Goal: Task Accomplishment & Management: Use online tool/utility

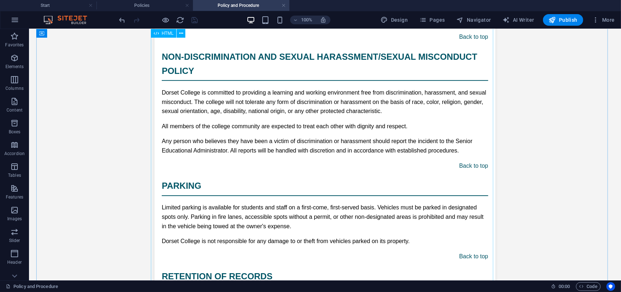
scroll to position [4759, 0]
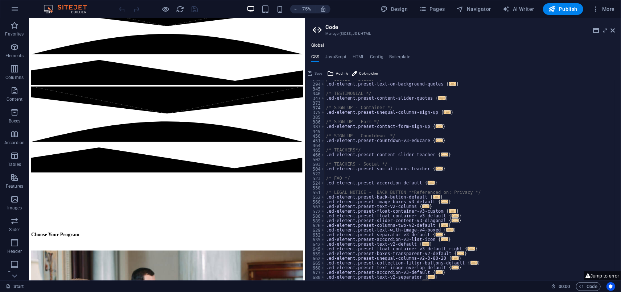
scroll to position [338, 0]
click at [598, 275] on button "Jump to error" at bounding box center [602, 276] width 37 height 9
type textarea "@include menu-v2("
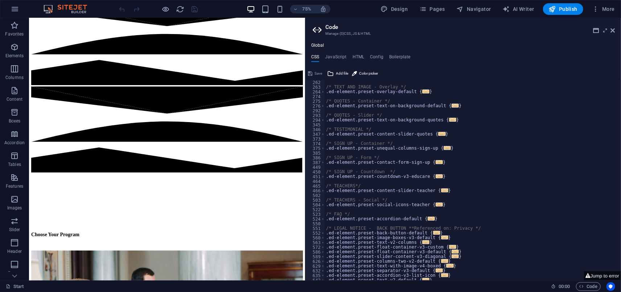
scroll to position [752, 0]
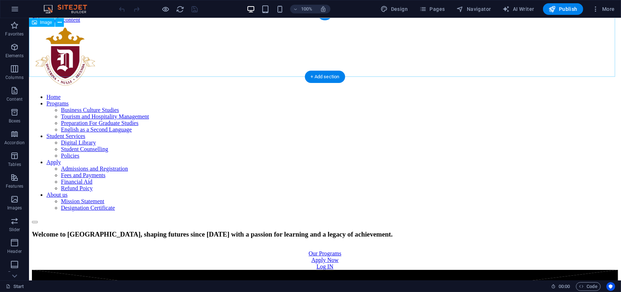
scroll to position [0, 0]
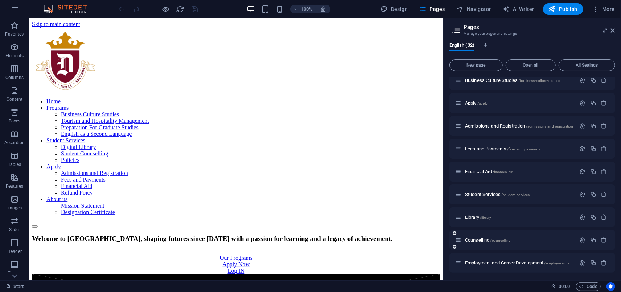
scroll to position [161, 0]
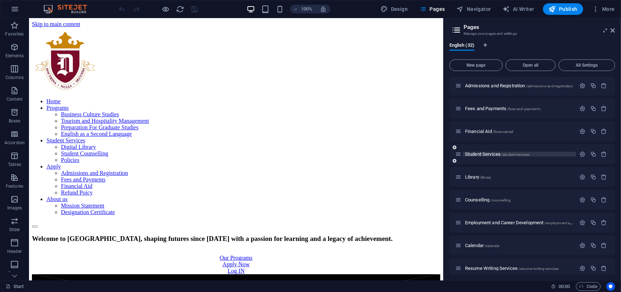
click at [487, 155] on span "Student Services /student-services" at bounding box center [497, 154] width 65 height 5
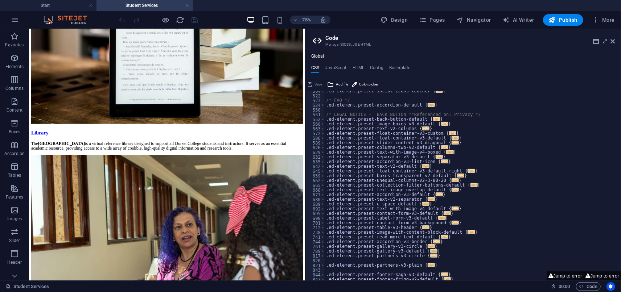
scroll to position [763, 0]
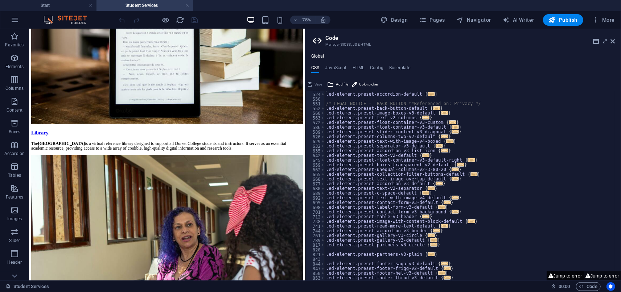
click at [566, 276] on button "Jump to error" at bounding box center [565, 276] width 37 height 9
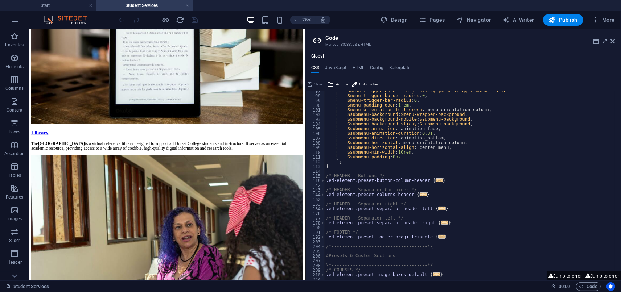
scroll to position [475, 0]
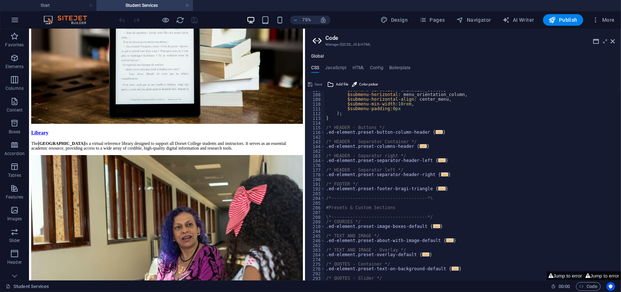
click at [611, 274] on button "Jump to error" at bounding box center [602, 276] width 37 height 9
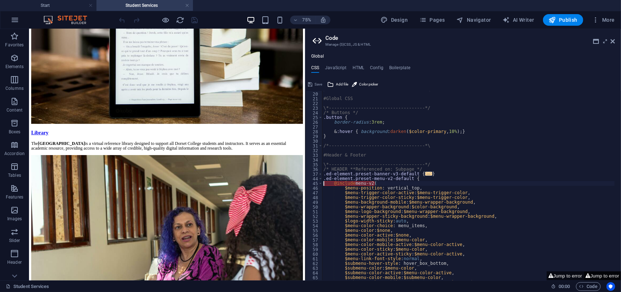
scroll to position [89, 0]
click at [556, 274] on button "Jump to error" at bounding box center [565, 276] width 37 height 9
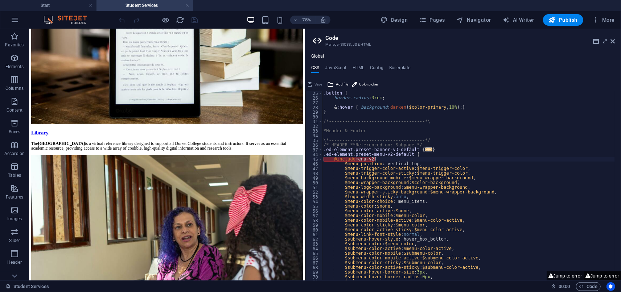
click at [603, 277] on button "Jump to error" at bounding box center [602, 276] width 37 height 9
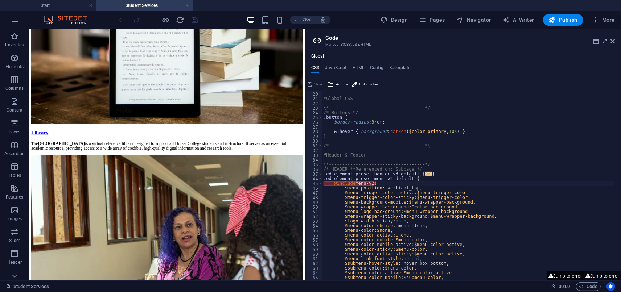
click at [548, 276] on icon at bounding box center [550, 276] width 5 height 5
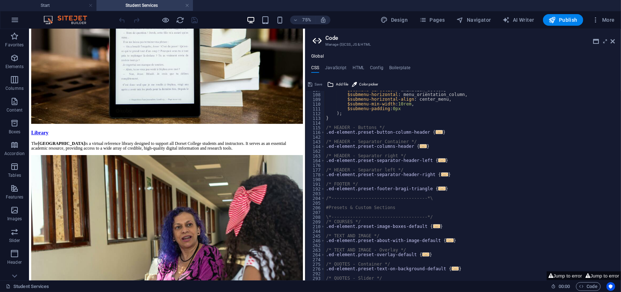
scroll to position [571, 0]
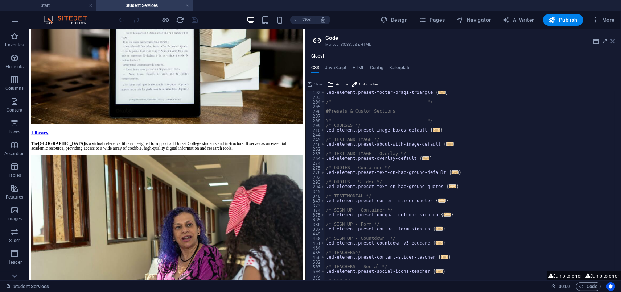
click at [614, 43] on icon at bounding box center [613, 41] width 4 height 6
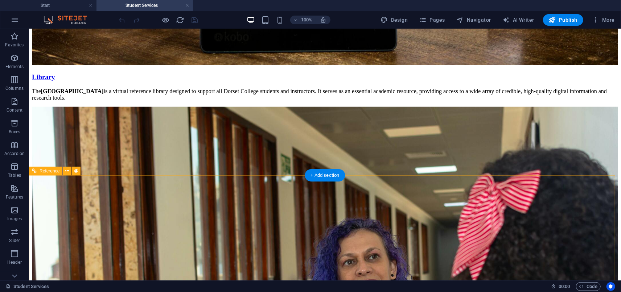
scroll to position [523, 0]
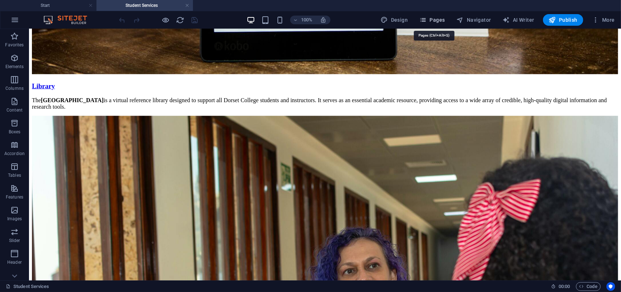
click at [432, 23] on span "Pages" at bounding box center [431, 19] width 25 height 7
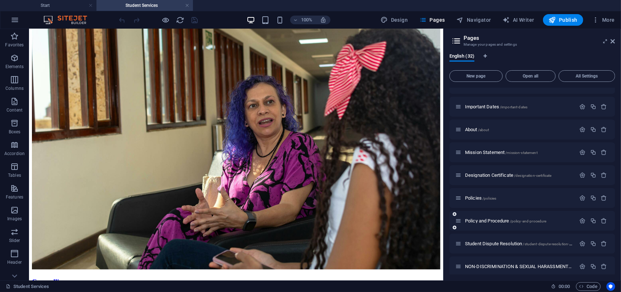
scroll to position [484, 0]
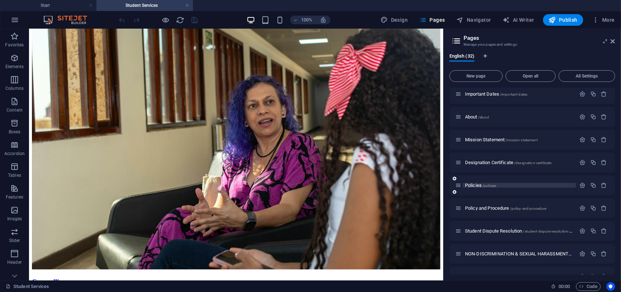
click at [477, 185] on span "Policies /policies" at bounding box center [480, 185] width 31 height 5
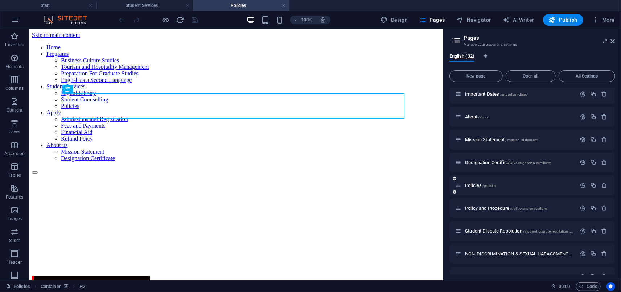
scroll to position [0, 0]
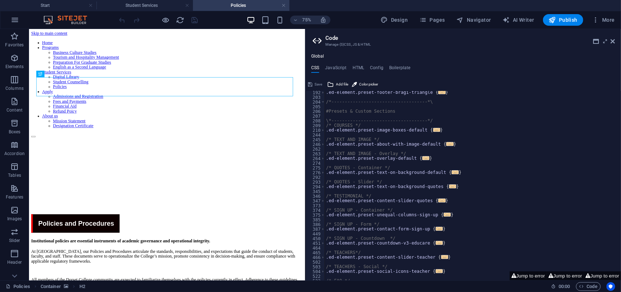
click at [616, 41] on aside "Code Manage (S)CSS, JS & HTML Global CSS JavaScript HTML Config Boilerplate @in…" at bounding box center [463, 155] width 316 height 252
click at [611, 45] on header "Code Manage (S)CSS, JS & HTML" at bounding box center [464, 38] width 303 height 19
click at [613, 42] on icon at bounding box center [613, 41] width 4 height 6
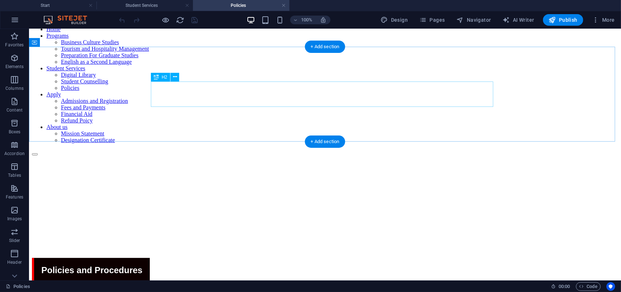
scroll to position [40, 0]
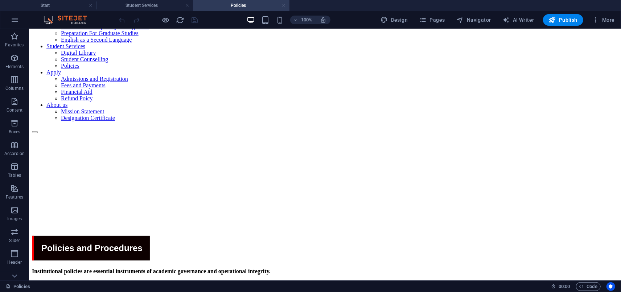
click at [283, 6] on link at bounding box center [284, 5] width 4 height 7
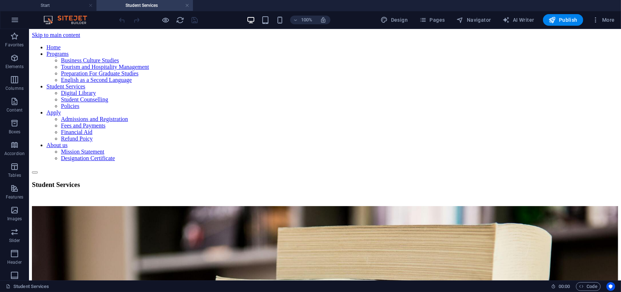
scroll to position [523, 0]
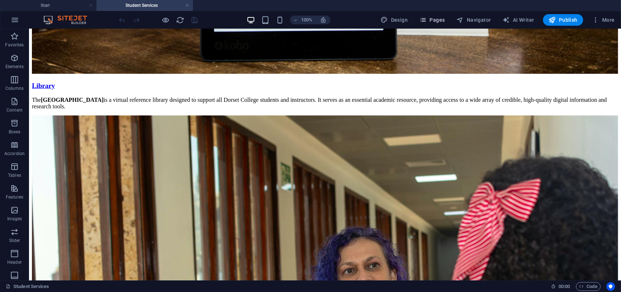
click at [440, 19] on span "Pages" at bounding box center [431, 19] width 25 height 7
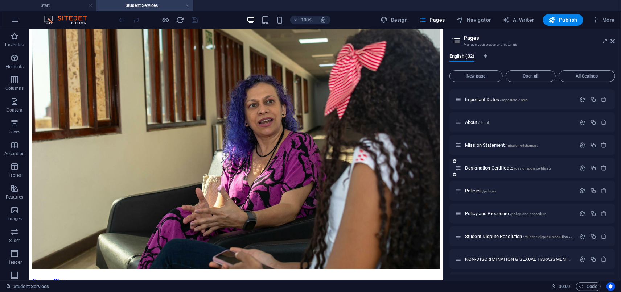
scroll to position [503, 0]
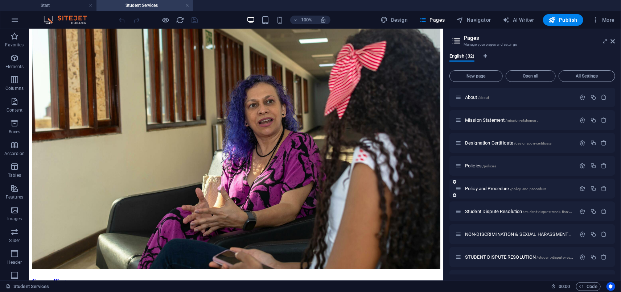
click at [499, 185] on div "Policy and Procedure /policy-and-procedure" at bounding box center [515, 189] width 121 height 8
click at [496, 188] on span "Policy and Procedure /policy-and-procedure" at bounding box center [506, 188] width 82 height 5
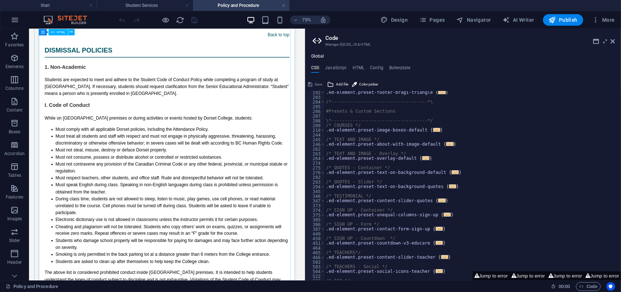
scroll to position [2744, 0]
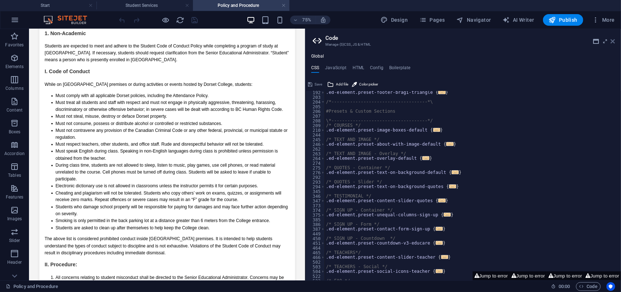
click at [612, 43] on icon at bounding box center [613, 41] width 4 height 6
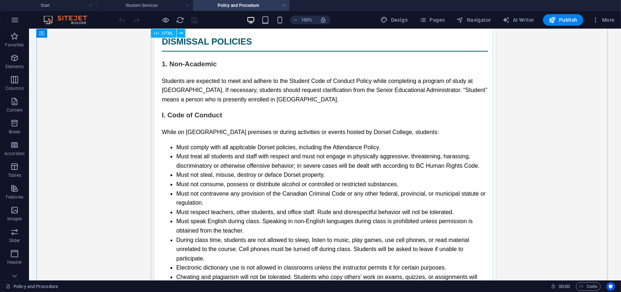
scroll to position [2703, 0]
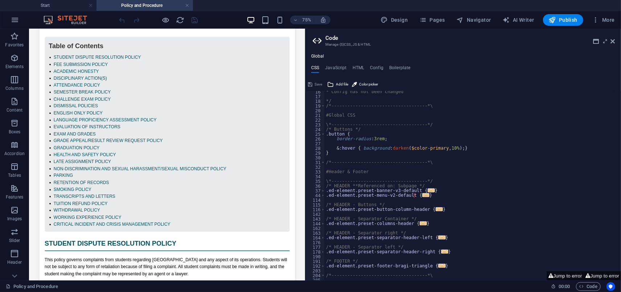
scroll to position [96, 0]
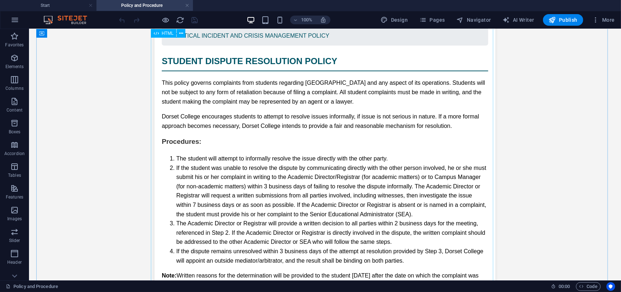
scroll to position [647, 0]
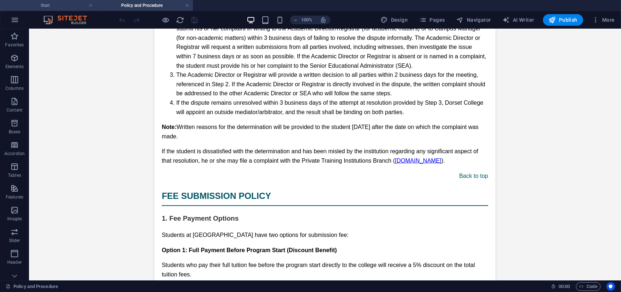
click at [53, 7] on h4 "Start" at bounding box center [48, 5] width 96 height 8
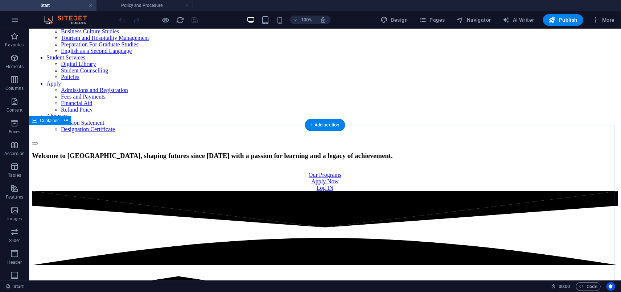
scroll to position [0, 0]
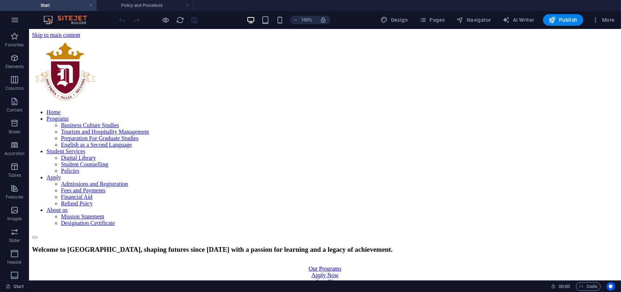
click at [205, 7] on ul "Start Policy and Procedure" at bounding box center [310, 5] width 621 height 11
click at [133, 6] on h4 "Policy and Procedure" at bounding box center [144, 5] width 96 height 8
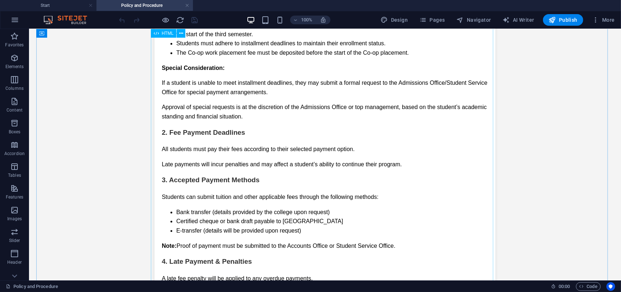
scroll to position [1090, 0]
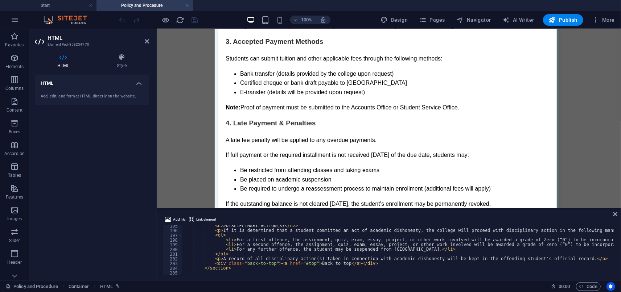
scroll to position [917, 0]
